Goal: Task Accomplishment & Management: Manage account settings

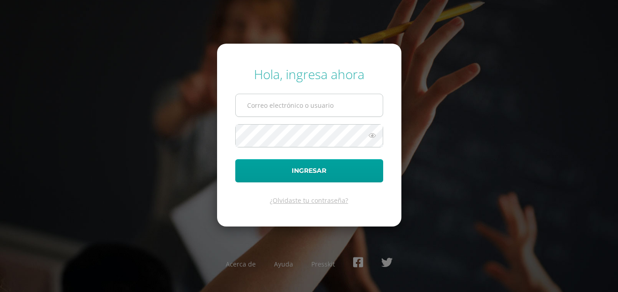
click at [294, 106] on input "text" at bounding box center [309, 105] width 147 height 22
type input "[EMAIL_ADDRESS][DOMAIN_NAME]"
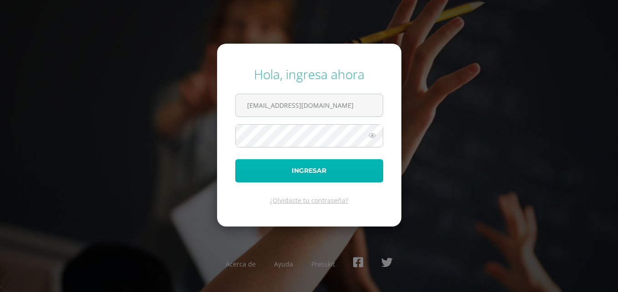
click at [239, 173] on button "Ingresar" at bounding box center [309, 170] width 148 height 23
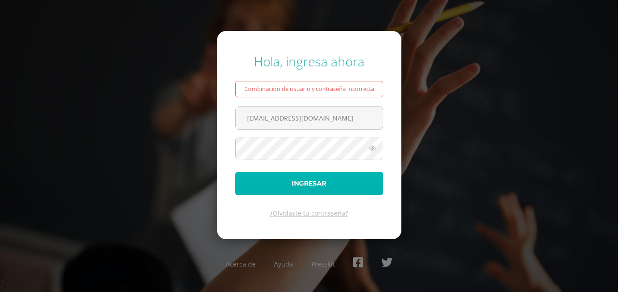
click at [265, 177] on button "Ingresar" at bounding box center [309, 183] width 148 height 23
click at [268, 177] on button "Ingresar" at bounding box center [309, 183] width 148 height 23
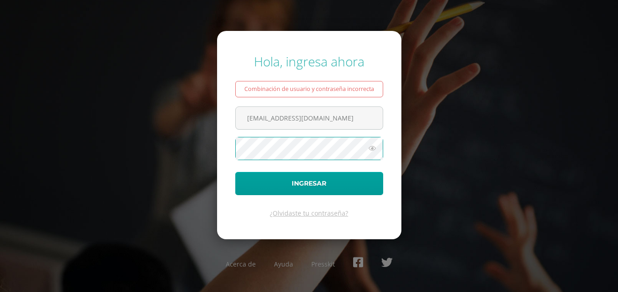
click at [372, 149] on icon at bounding box center [372, 148] width 12 height 11
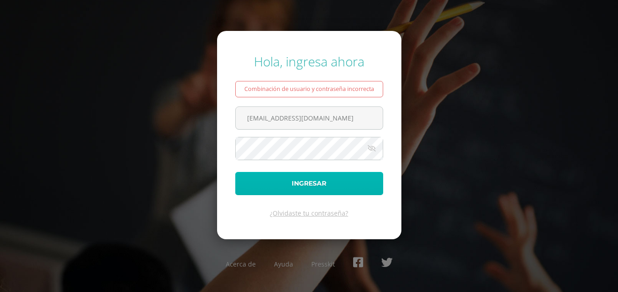
click at [298, 192] on button "Ingresar" at bounding box center [309, 183] width 148 height 23
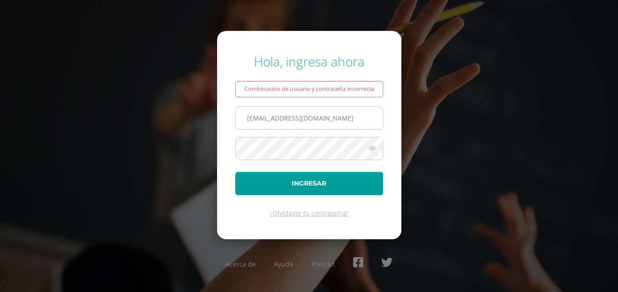
click at [338, 124] on input "[EMAIL_ADDRESS][DOMAIN_NAME]" at bounding box center [309, 118] width 147 height 22
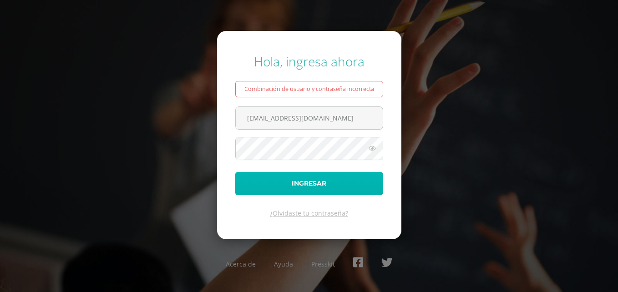
click at [330, 182] on button "Ingresar" at bounding box center [309, 183] width 148 height 23
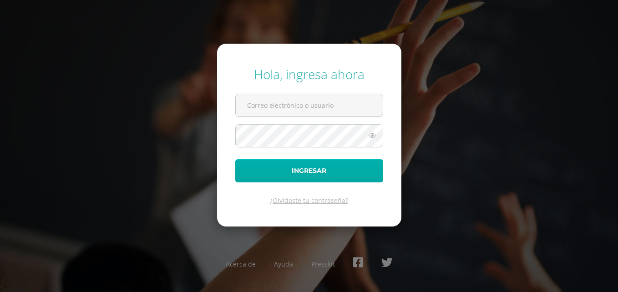
type input "[EMAIL_ADDRESS][DOMAIN_NAME]"
click at [278, 174] on button "Ingresar" at bounding box center [309, 170] width 148 height 23
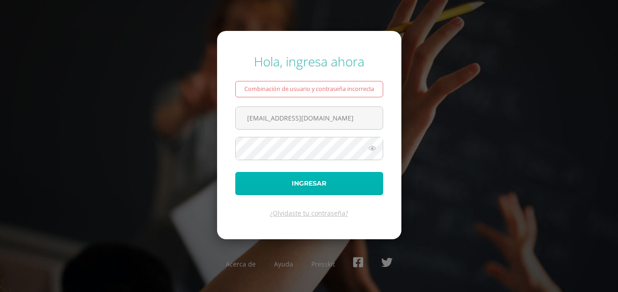
click at [278, 174] on button "Ingresar" at bounding box center [309, 183] width 148 height 23
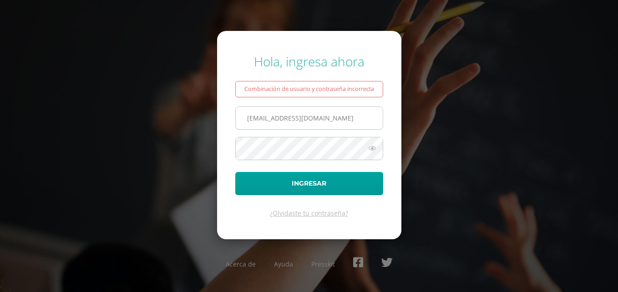
click at [356, 116] on input "[EMAIL_ADDRESS][DOMAIN_NAME]" at bounding box center [309, 118] width 147 height 22
type input "[EMAIL_ADDRESS][DOMAIN_NAME]"
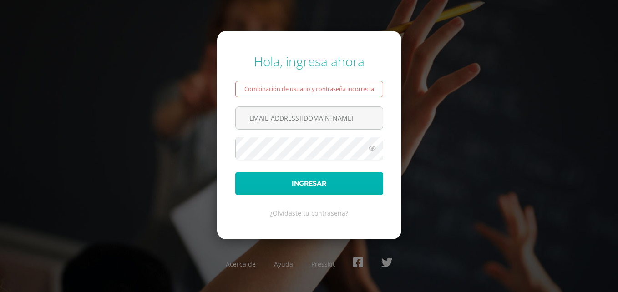
click at [328, 185] on button "Ingresar" at bounding box center [309, 183] width 148 height 23
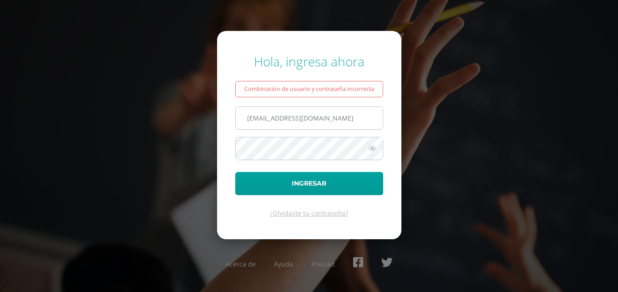
click at [356, 117] on input "[EMAIL_ADDRESS][DOMAIN_NAME]" at bounding box center [309, 118] width 147 height 22
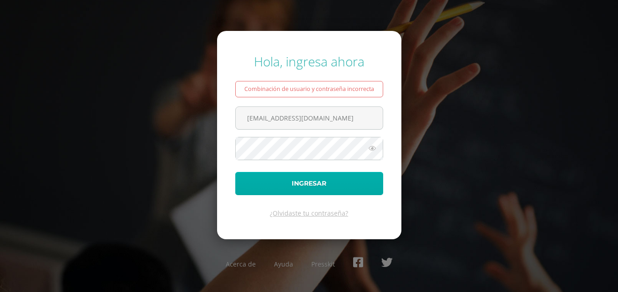
type input "[EMAIL_ADDRESS][DOMAIN_NAME]"
click at [240, 187] on button "Ingresar" at bounding box center [309, 183] width 148 height 23
click at [317, 182] on button "Ingresar" at bounding box center [309, 183] width 148 height 23
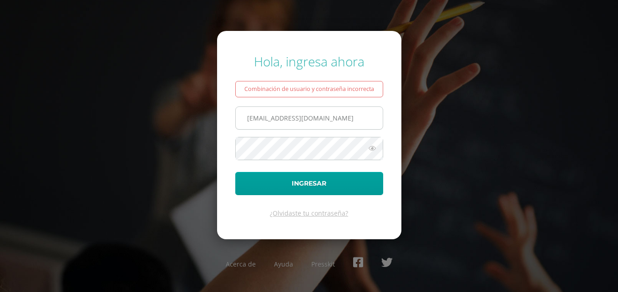
click at [325, 118] on input "[EMAIL_ADDRESS][DOMAIN_NAME]" at bounding box center [309, 118] width 147 height 22
